Goal: Information Seeking & Learning: Learn about a topic

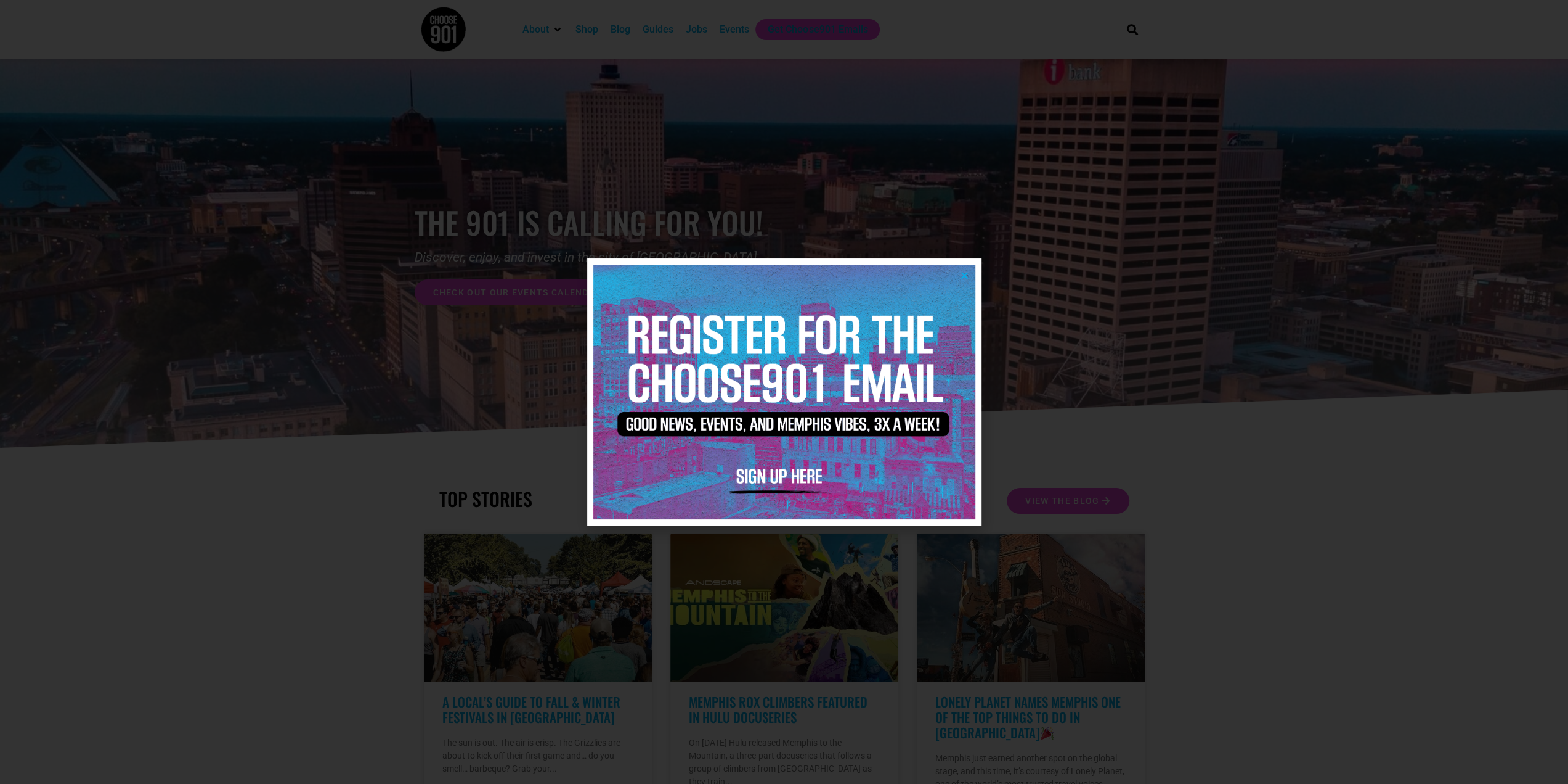
click at [966, 272] on icon "Close" at bounding box center [964, 274] width 9 height 9
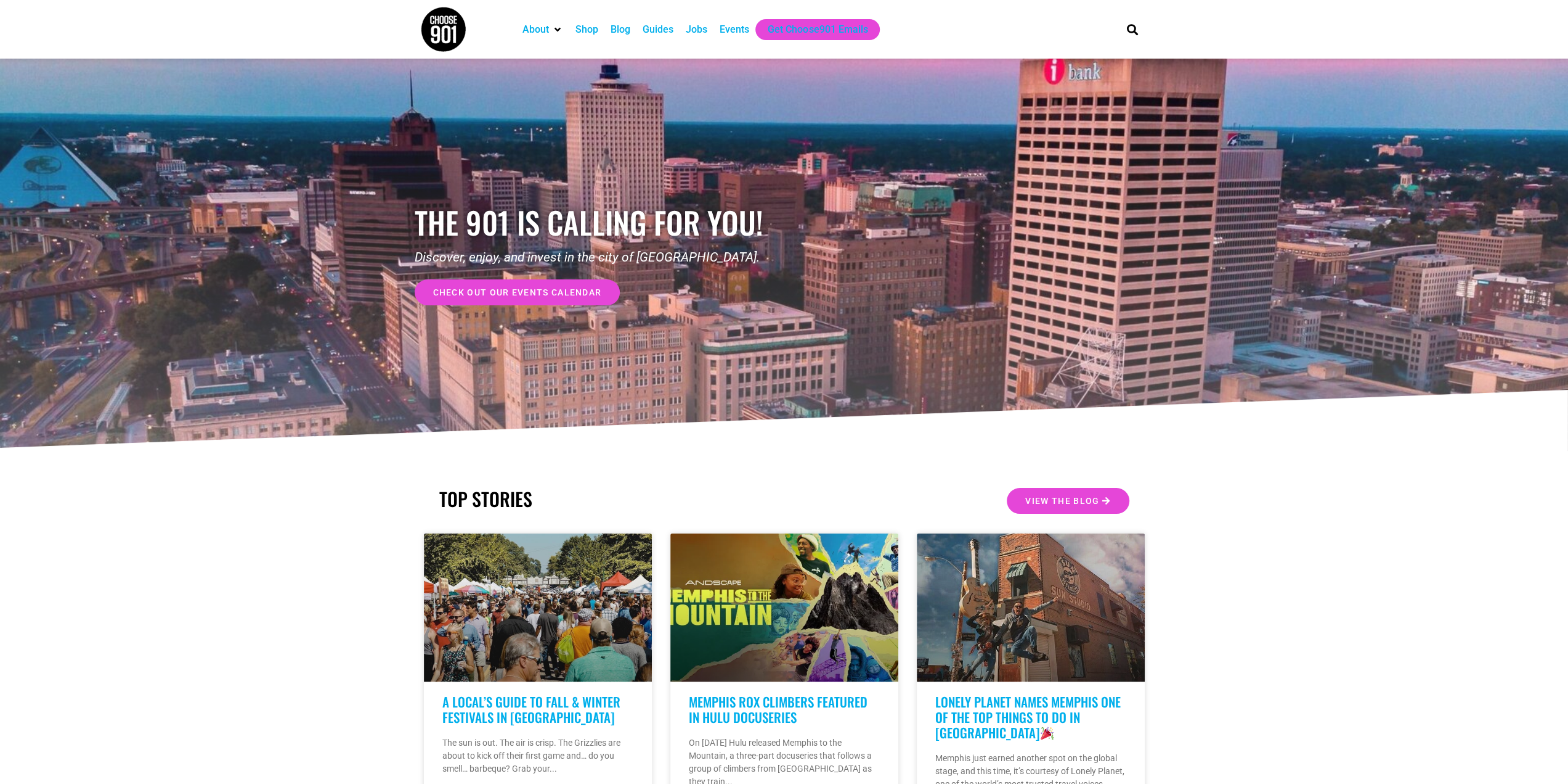
click at [591, 30] on div "Shop" at bounding box center [587, 29] width 23 height 15
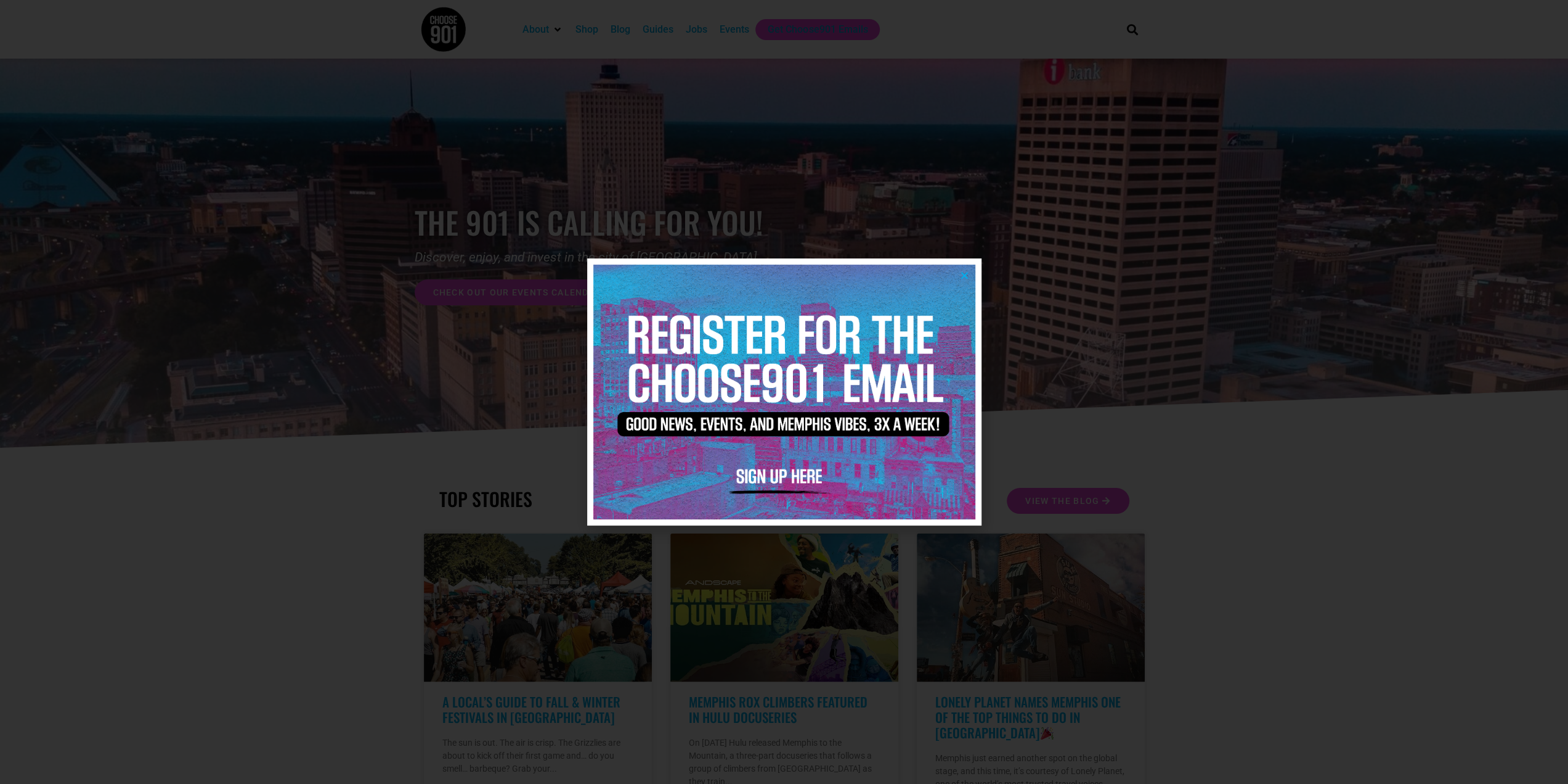
click at [966, 271] on icon "Close" at bounding box center [964, 274] width 9 height 9
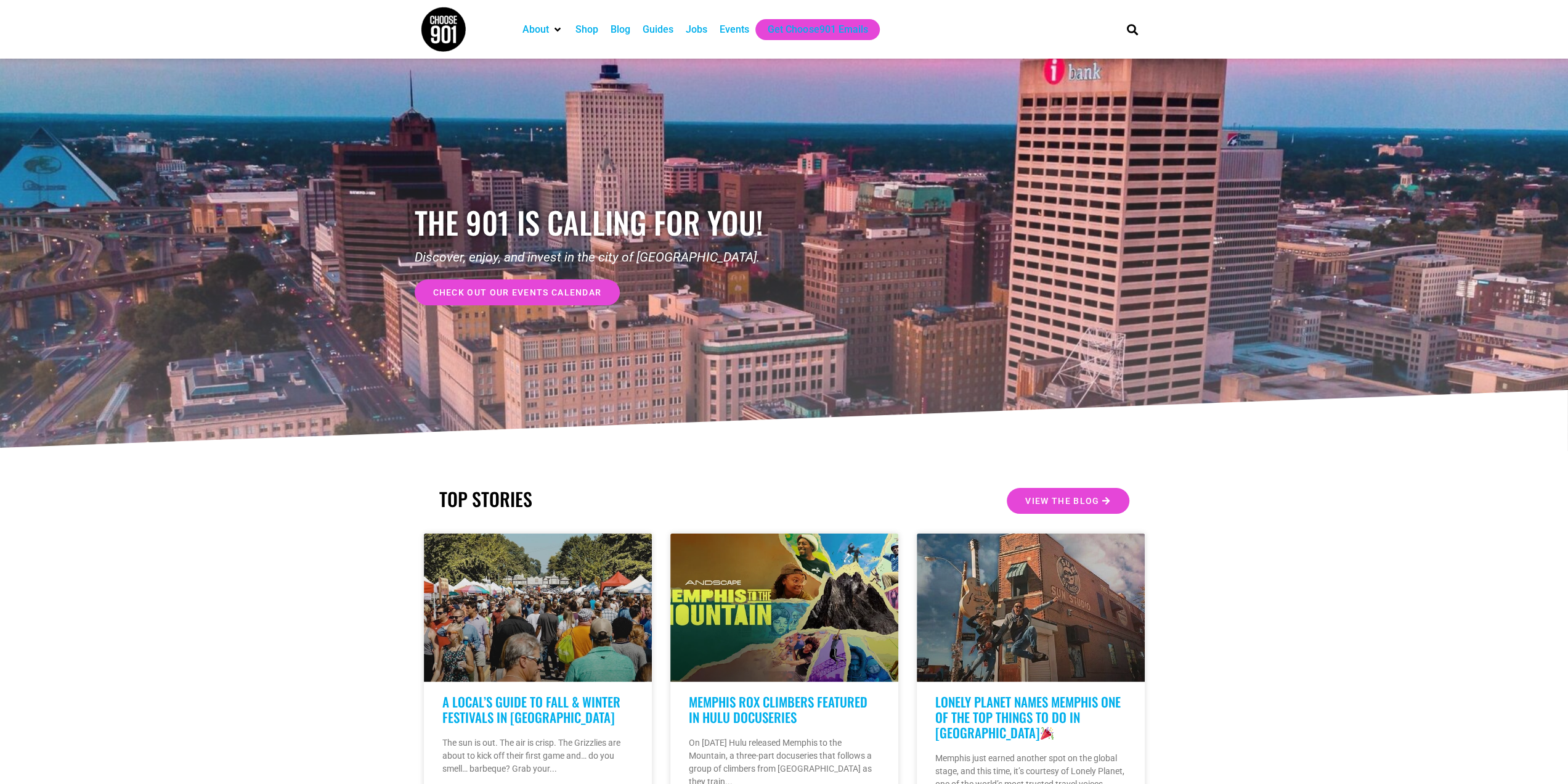
click at [730, 28] on div "Events" at bounding box center [735, 29] width 29 height 15
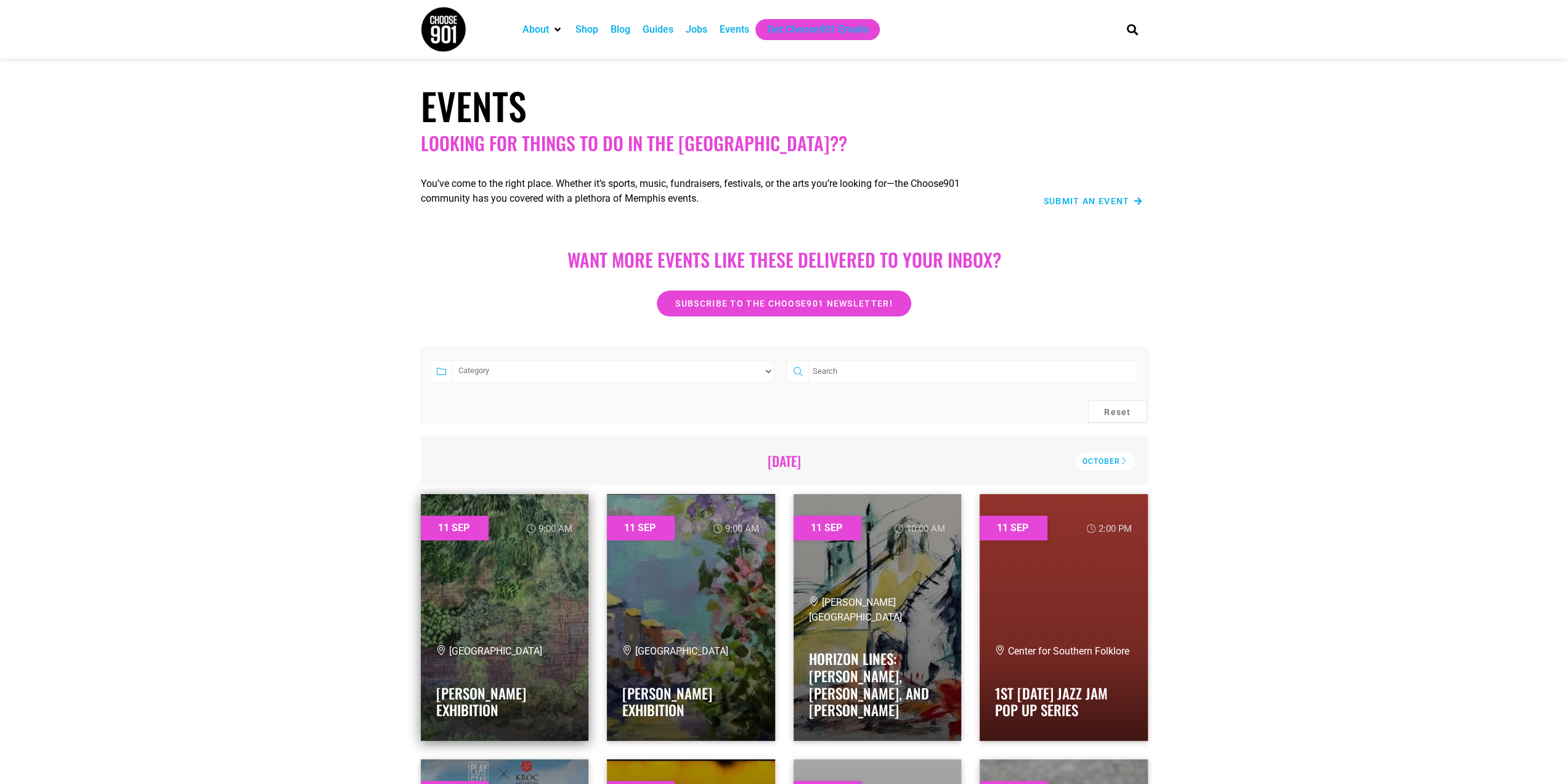
click at [484, 565] on link at bounding box center [505, 617] width 168 height 247
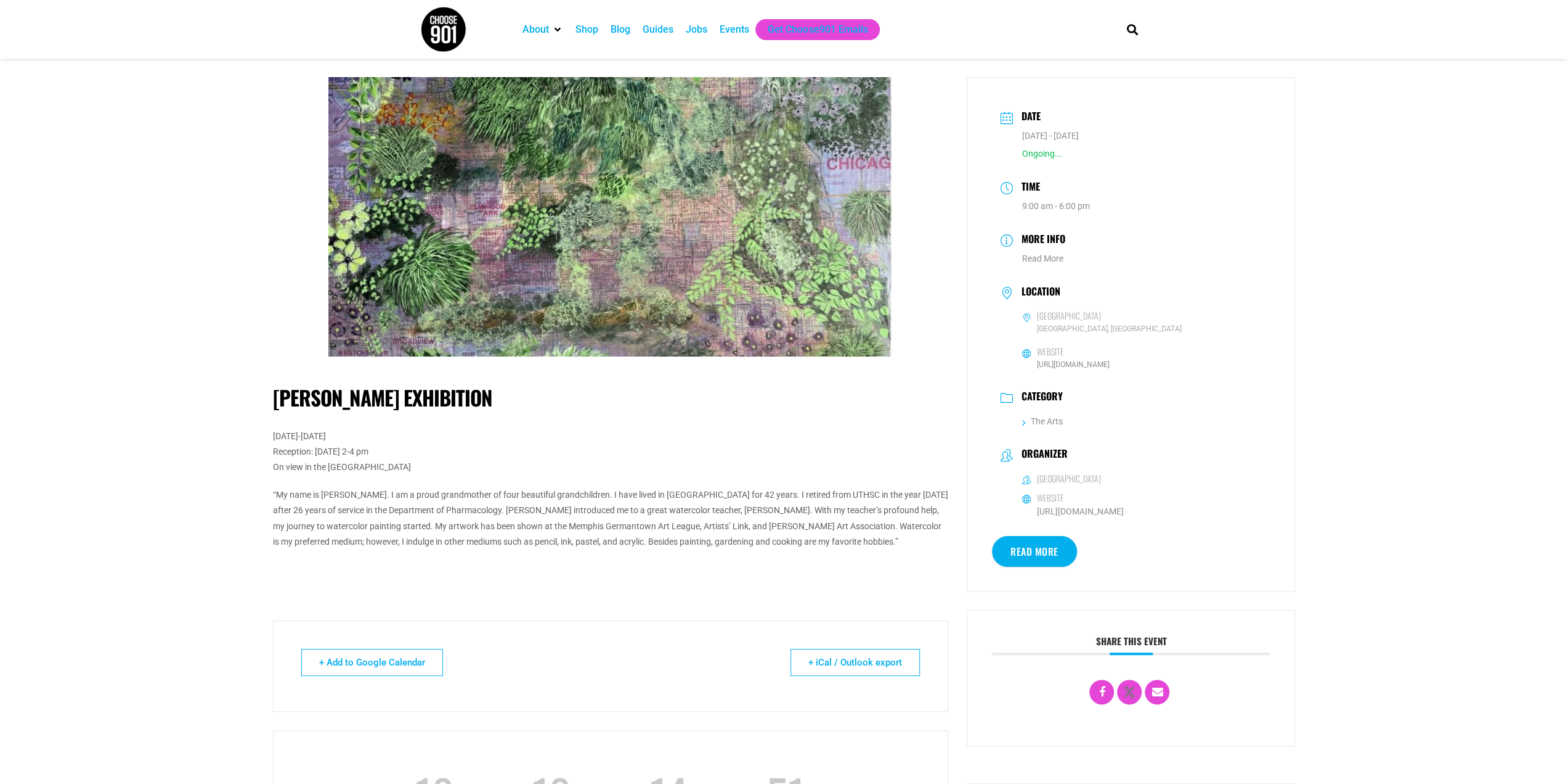
click at [1018, 546] on link "Read More" at bounding box center [1034, 551] width 85 height 30
